Goal: Transaction & Acquisition: Purchase product/service

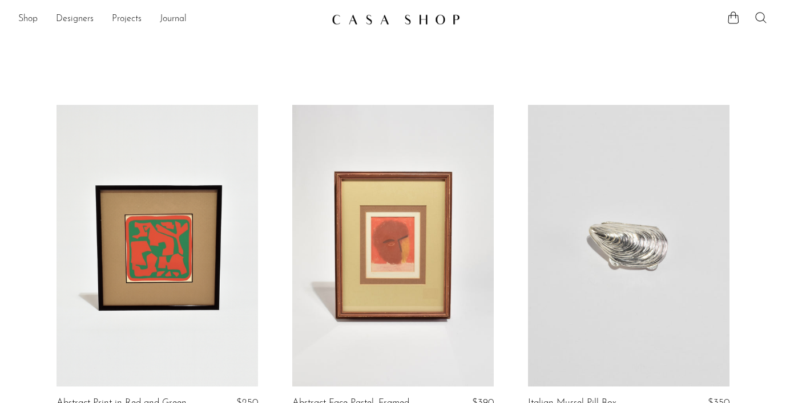
click at [760, 15] on icon at bounding box center [761, 18] width 14 height 14
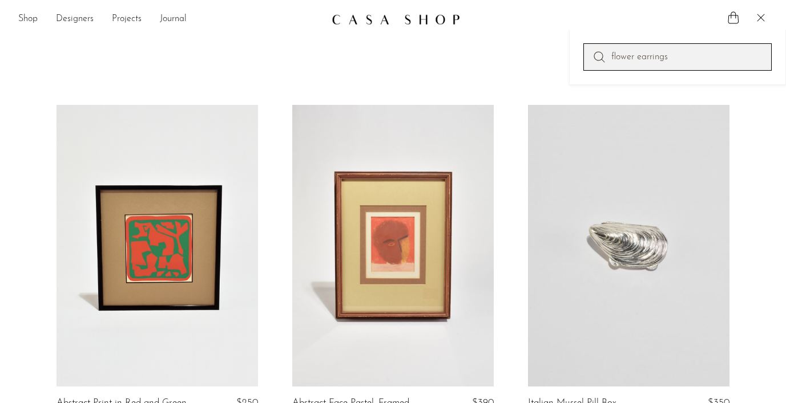
type input "flower earrings"
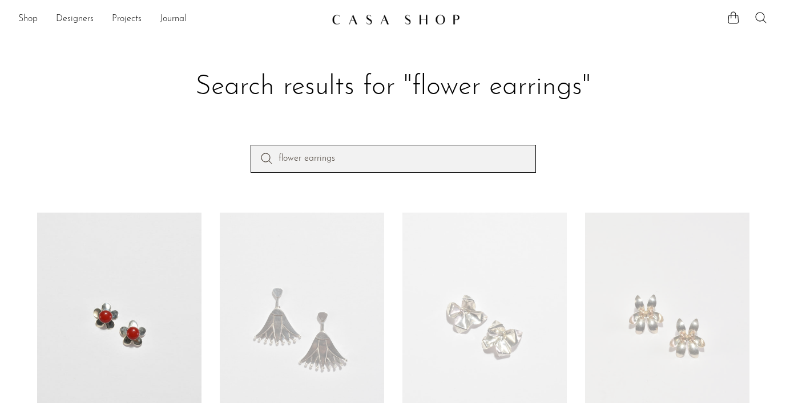
click at [303, 155] on input "flower earrings" at bounding box center [393, 158] width 285 height 27
type input "glass lemon"
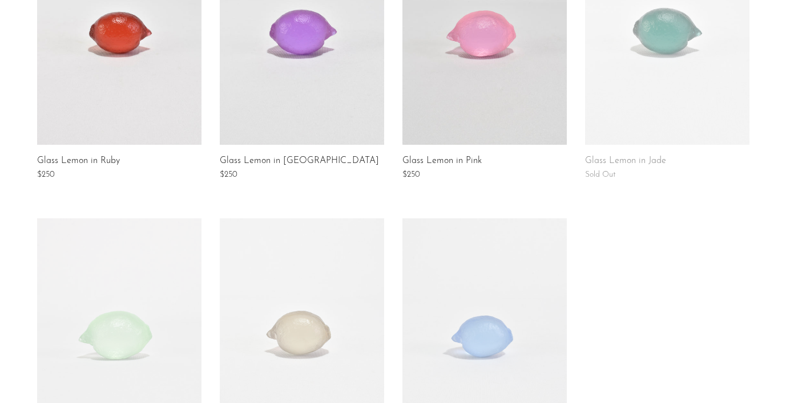
scroll to position [135, 0]
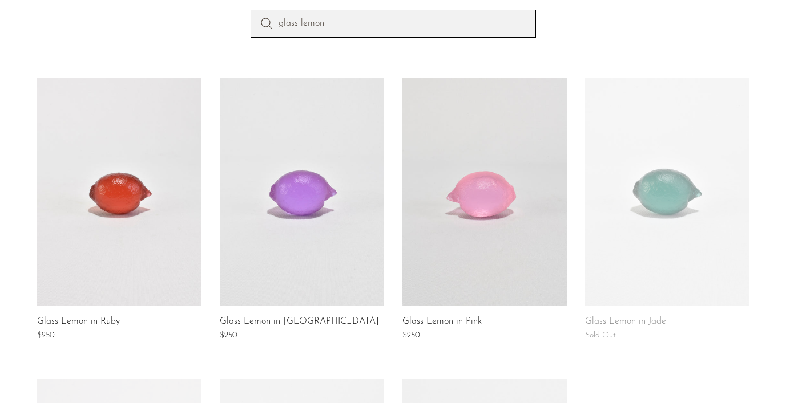
click at [388, 21] on input "glass lemon" at bounding box center [393, 23] width 285 height 27
type input "pearl earrings"
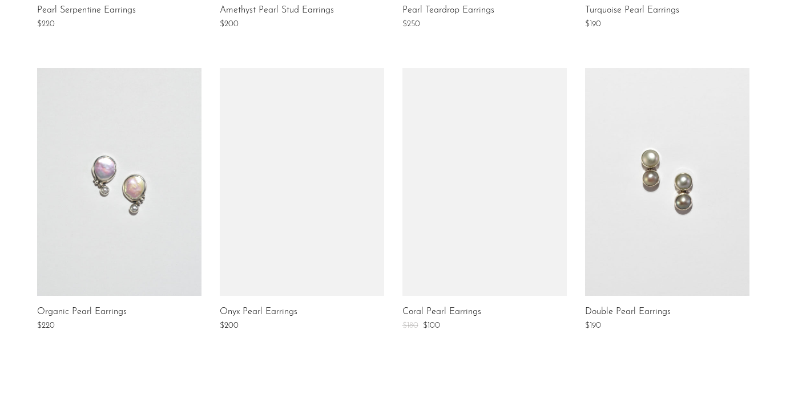
scroll to position [851, 0]
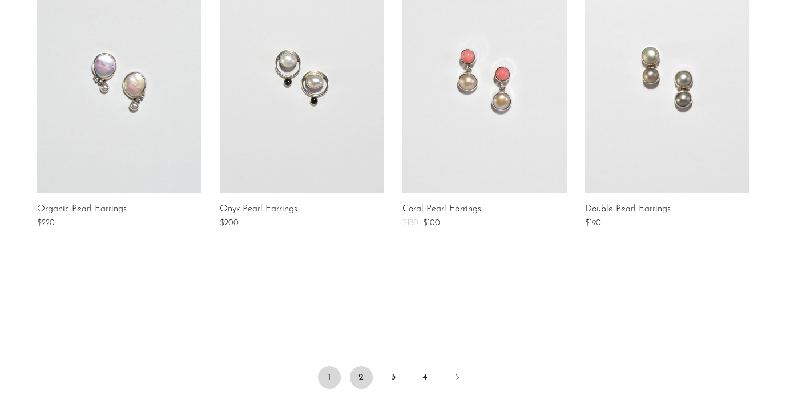
click at [362, 377] on link "2" at bounding box center [361, 377] width 23 height 23
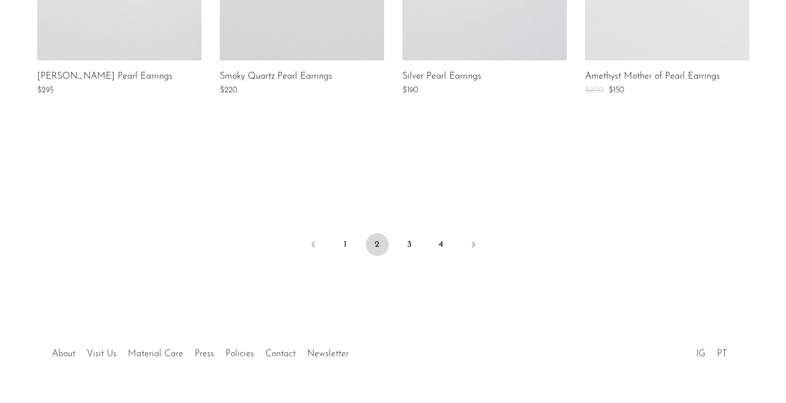
scroll to position [989, 0]
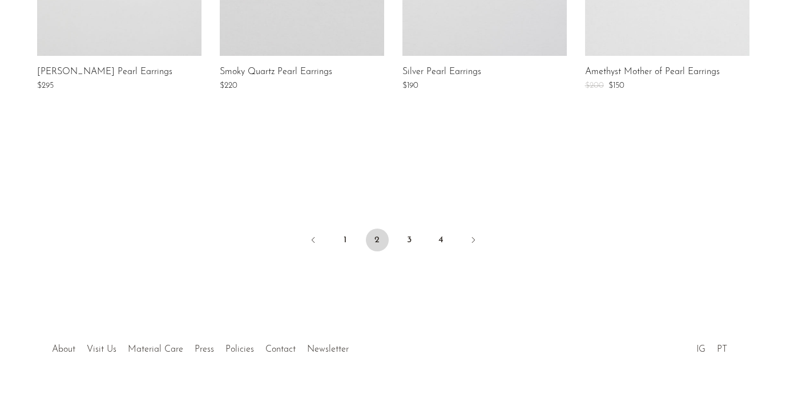
click at [421, 239] on ul "1 2 3 4" at bounding box center [393, 241] width 730 height 34
click at [409, 239] on link "3" at bounding box center [409, 240] width 23 height 23
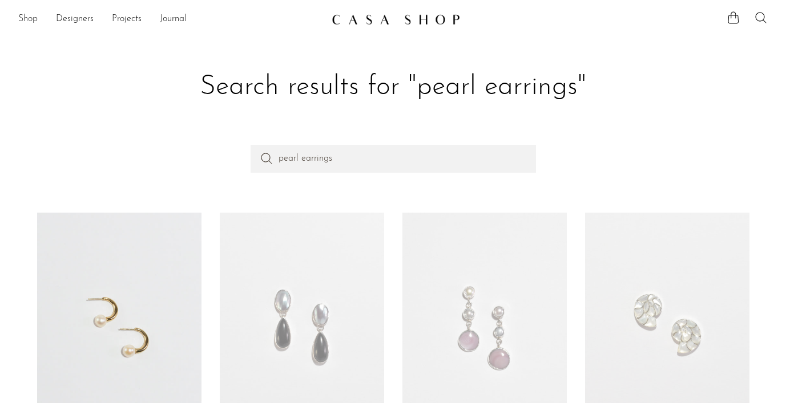
click at [23, 23] on link "Shop" at bounding box center [27, 19] width 19 height 15
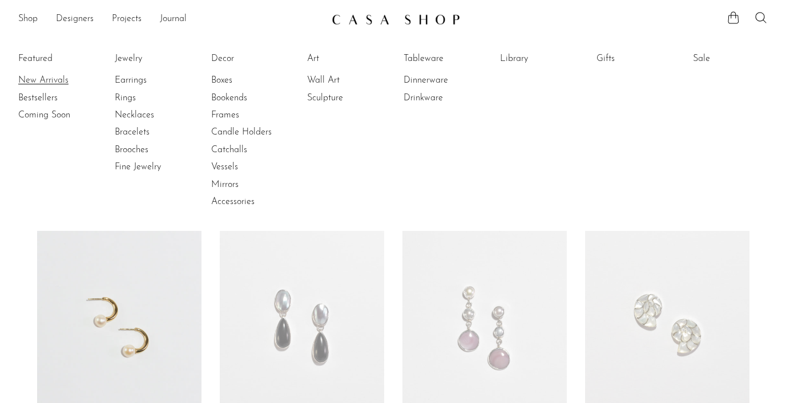
click at [58, 83] on link "New Arrivals" at bounding box center [61, 80] width 86 height 13
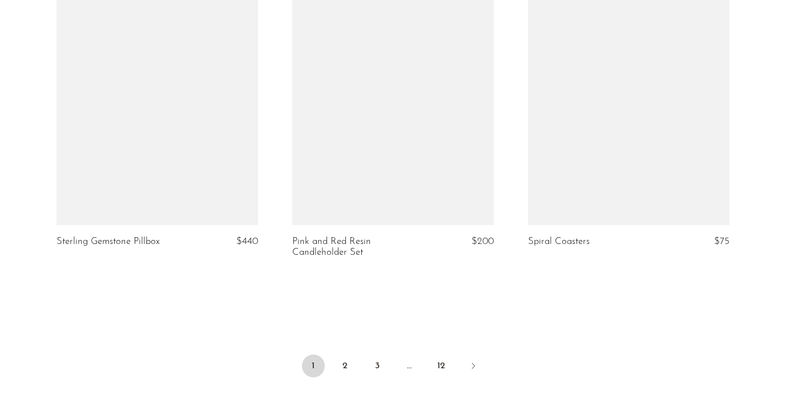
scroll to position [4000, 0]
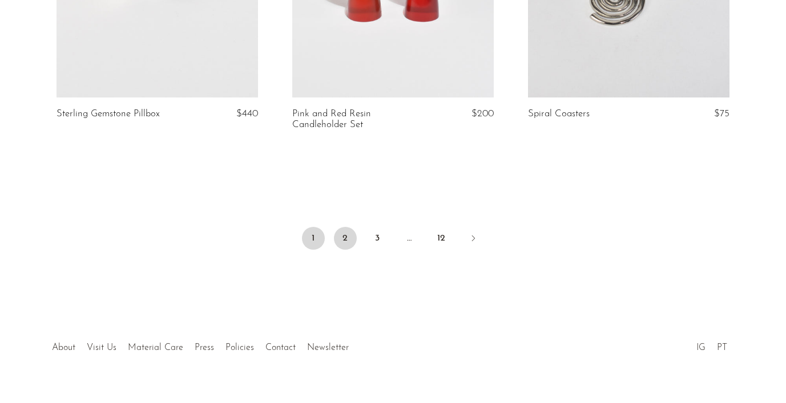
click at [354, 227] on link "2" at bounding box center [345, 238] width 23 height 23
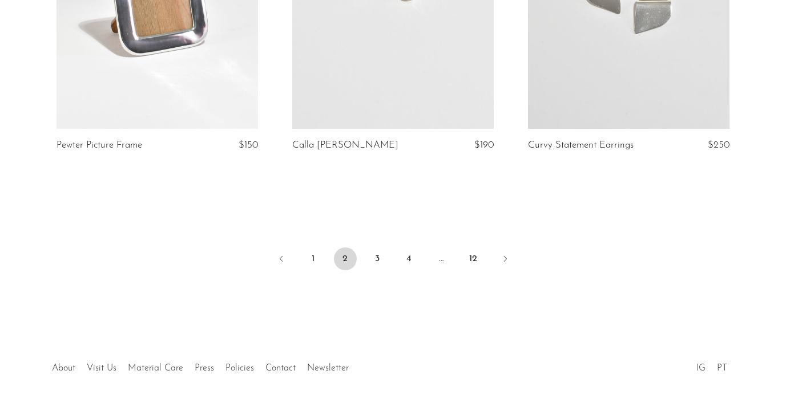
scroll to position [3990, 0]
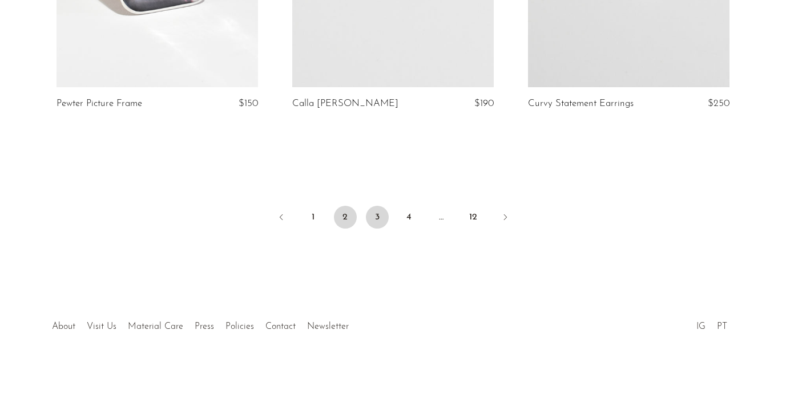
click at [369, 221] on link "3" at bounding box center [377, 217] width 23 height 23
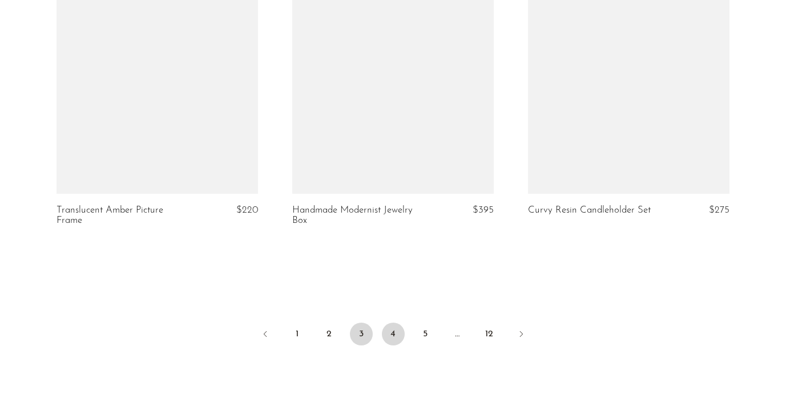
scroll to position [3884, 0]
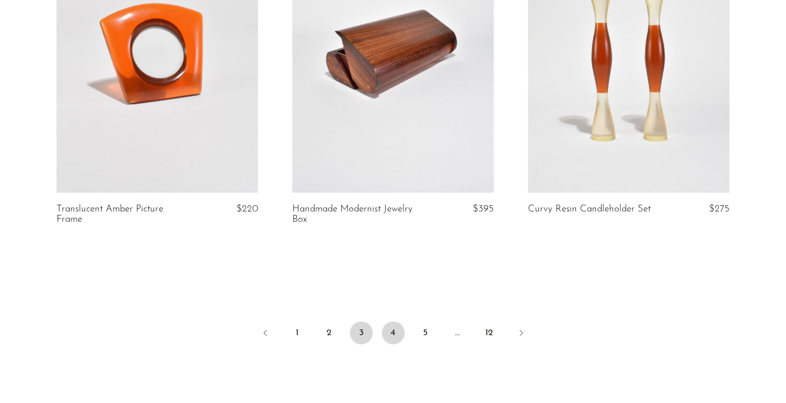
click at [398, 327] on link "4" at bounding box center [393, 333] width 23 height 23
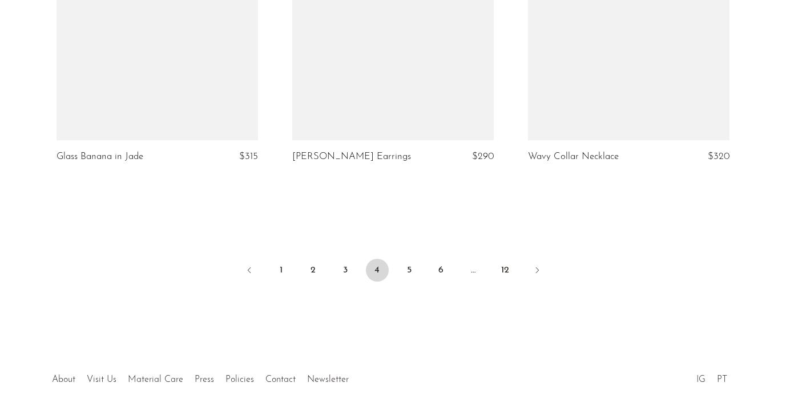
scroll to position [3969, 0]
